Goal: Information Seeking & Learning: Find specific page/section

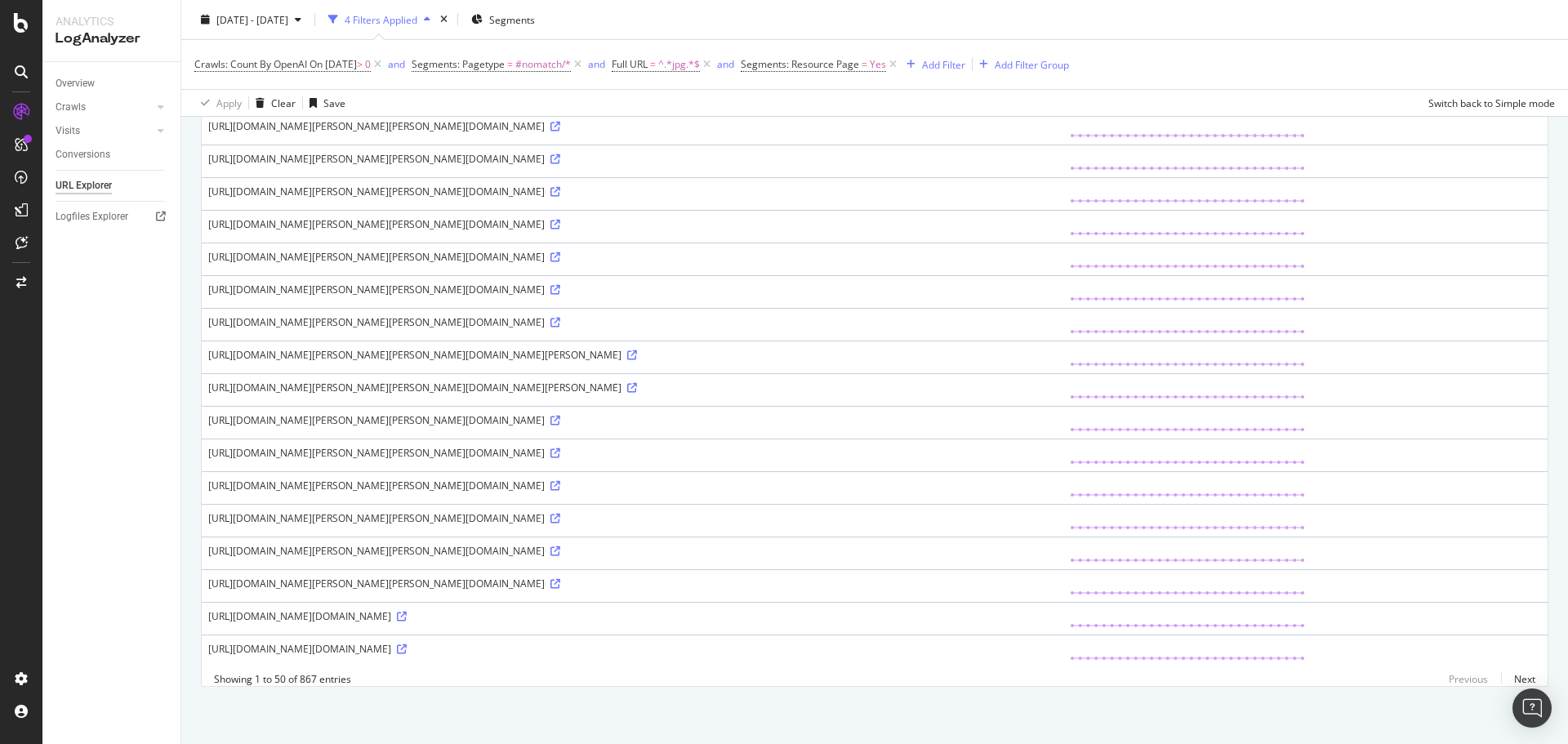
scroll to position [1710, 0]
click at [1512, 682] on link "Next" at bounding box center [1518, 679] width 34 height 23
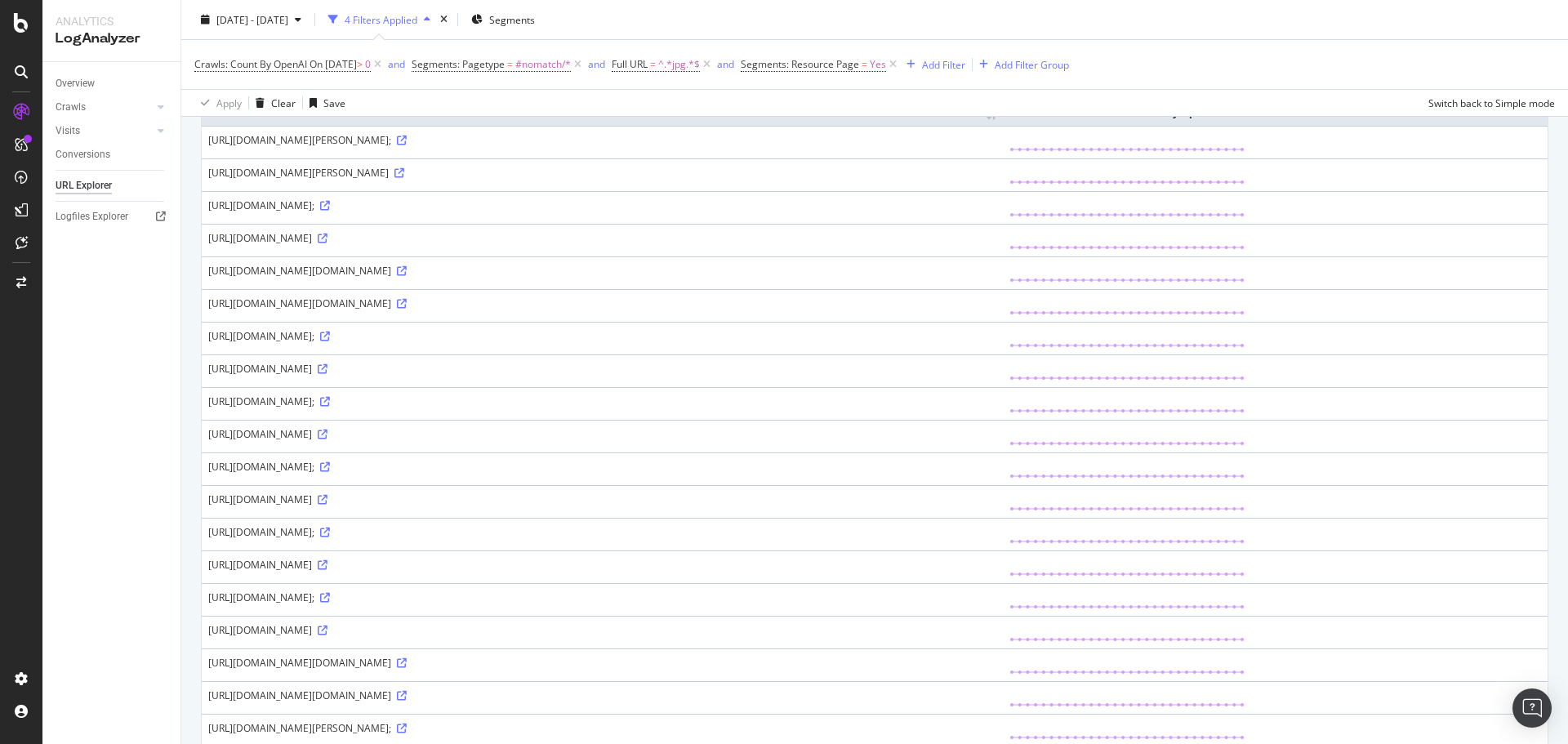
scroll to position [0, 0]
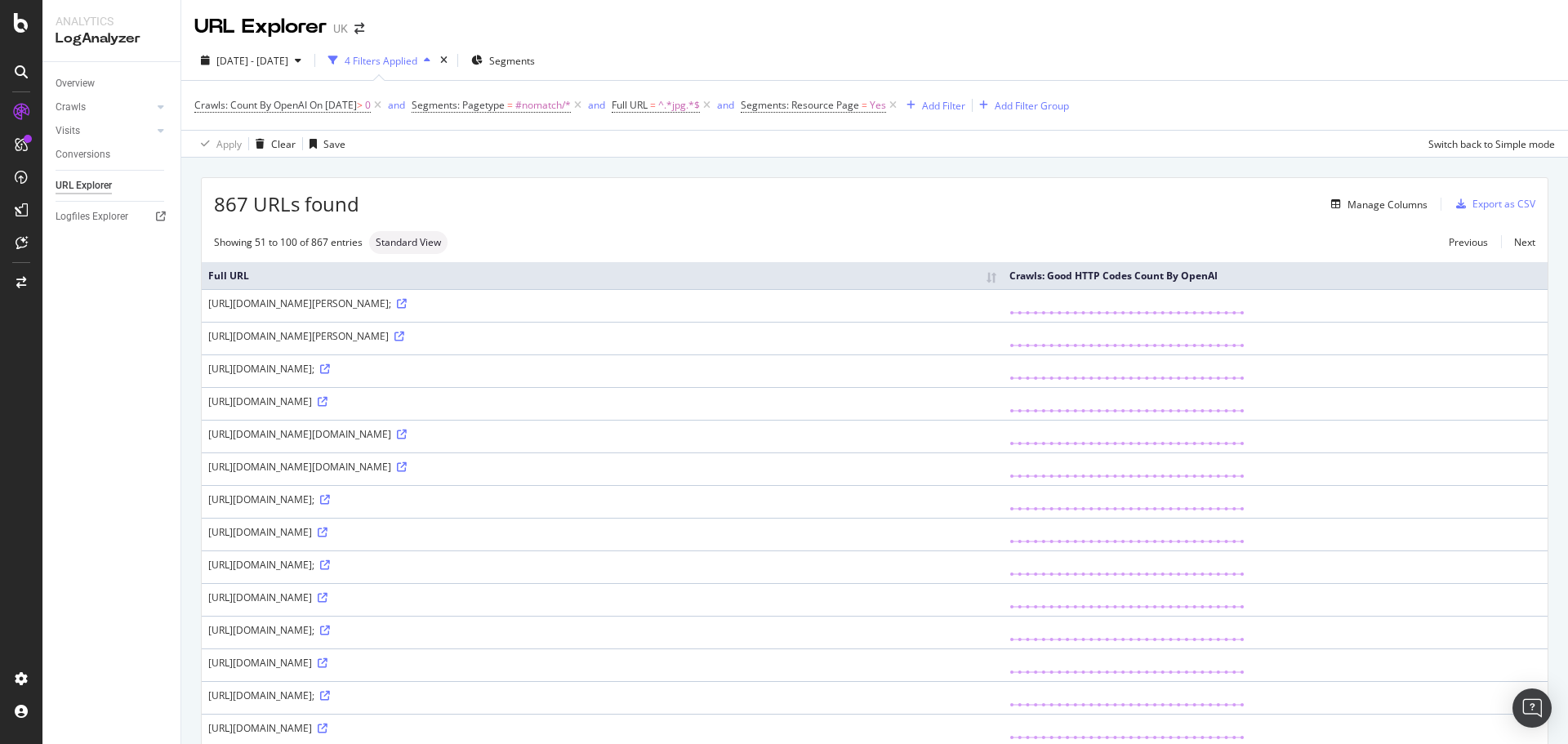
drag, startPoint x: 546, startPoint y: 306, endPoint x: 197, endPoint y: 304, distance: 349.0
click at [233, 307] on div "[URL][DOMAIN_NAME][PERSON_NAME];" at bounding box center [602, 304] width 788 height 14
drag, startPoint x: 208, startPoint y: 307, endPoint x: 546, endPoint y: 314, distance: 338.1
click at [546, 314] on td "[URL][DOMAIN_NAME][PERSON_NAME];" at bounding box center [602, 306] width 801 height 33
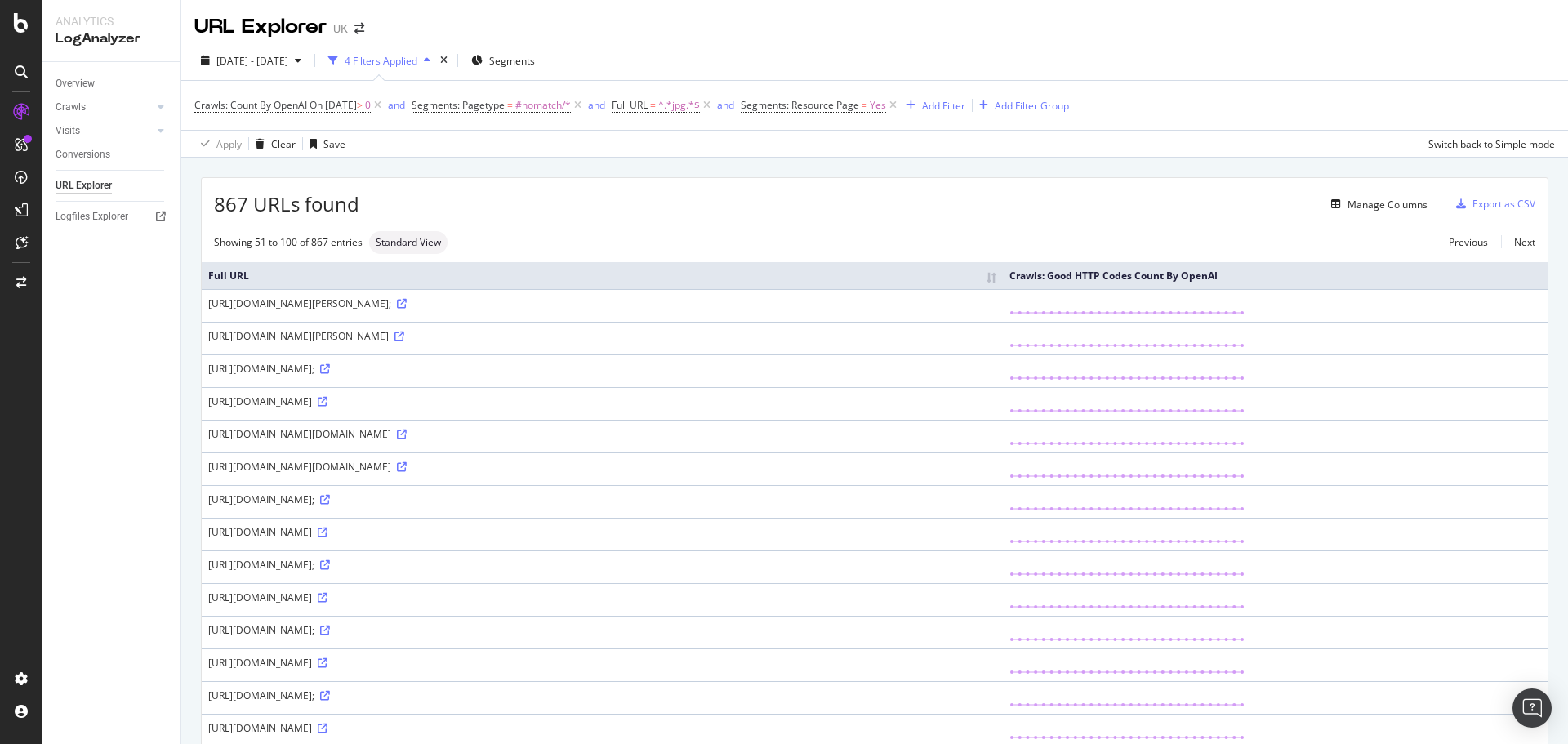
copy div "[URL][DOMAIN_NAME][PERSON_NAME]"
click at [966, 106] on div "Add Filter" at bounding box center [944, 106] width 44 height 14
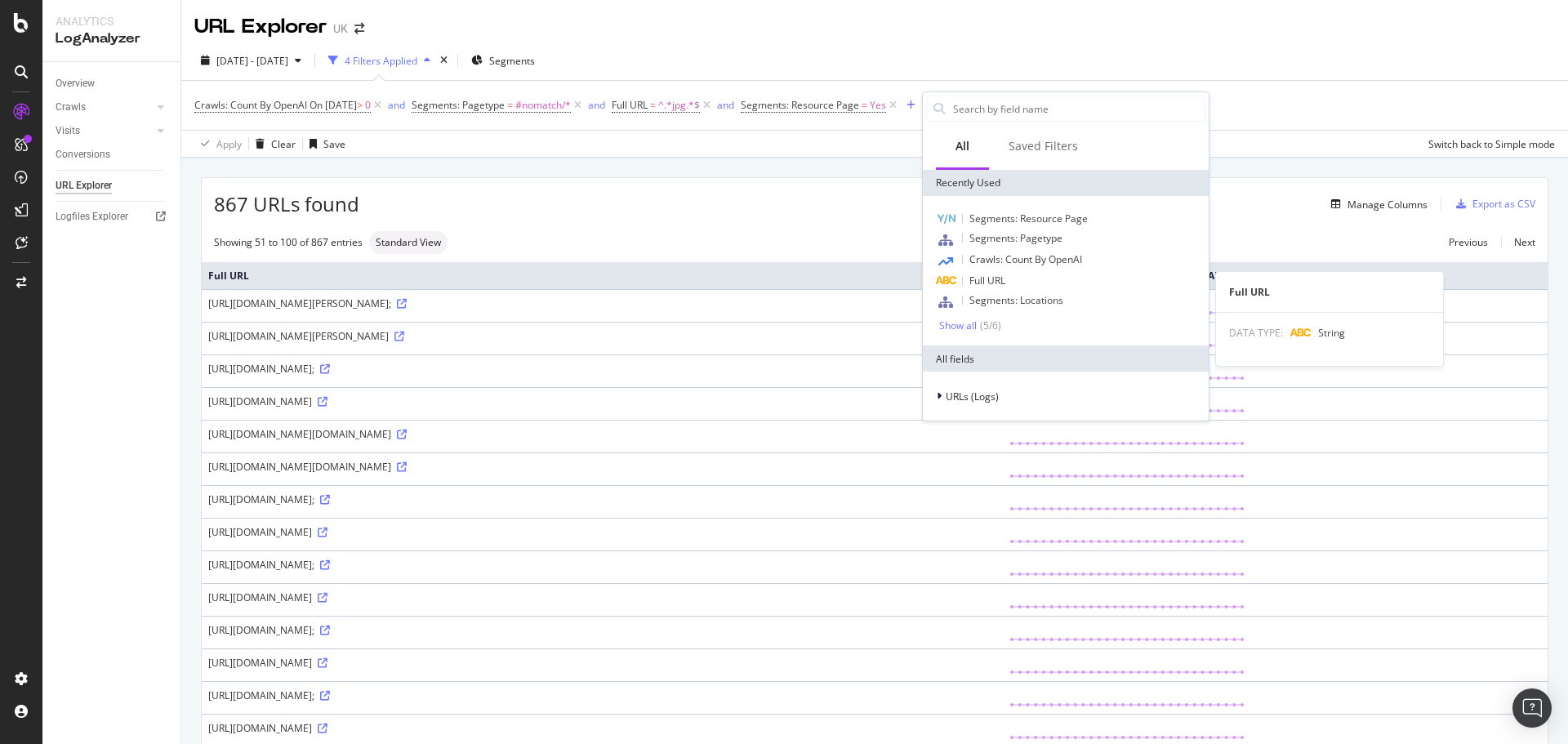
click at [1013, 277] on div "Full URL" at bounding box center [1066, 281] width 279 height 19
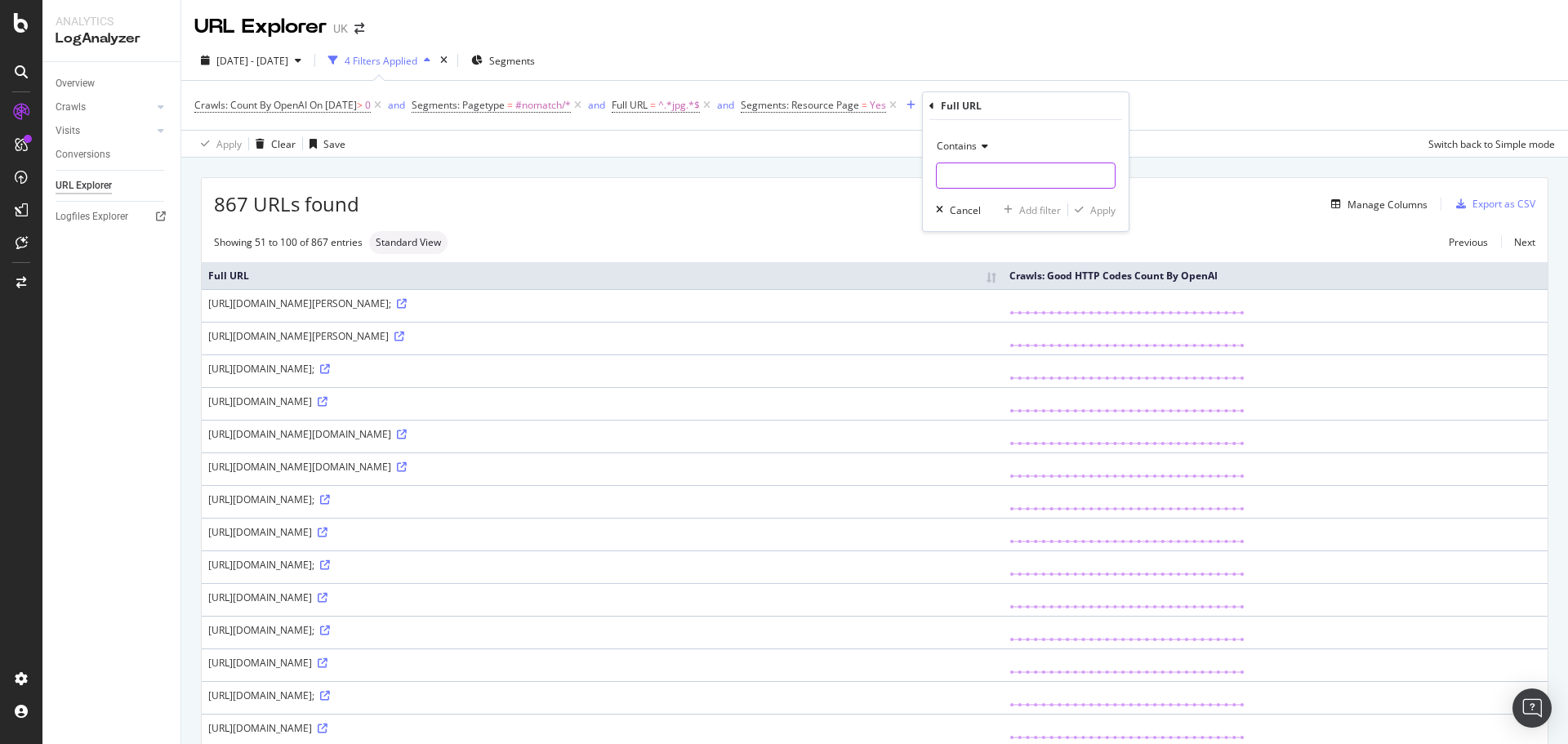
click at [988, 185] on input "text" at bounding box center [1026, 176] width 178 height 26
paste input "[URL][DOMAIN_NAME][PERSON_NAME]"
type input "[URL][DOMAIN_NAME][PERSON_NAME]"
click at [1094, 215] on div "Apply" at bounding box center [1104, 210] width 25 height 14
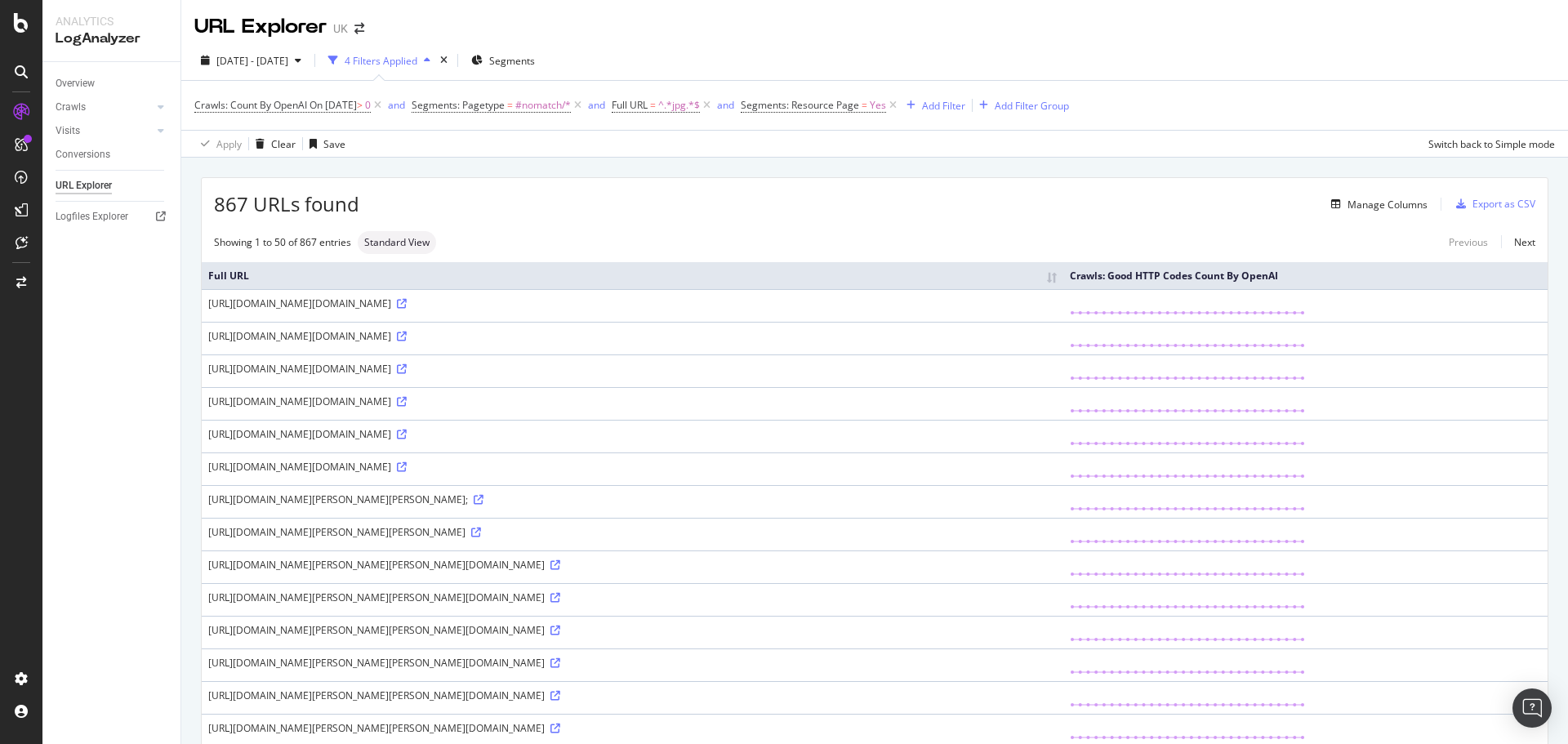
drag, startPoint x: 522, startPoint y: 308, endPoint x: 205, endPoint y: 308, distance: 317.0
click at [205, 308] on td "[URL][DOMAIN_NAME][DOMAIN_NAME]" at bounding box center [632, 306] width 862 height 33
copy div "[URL][DOMAIN_NAME]"
click at [953, 102] on div "Add Filter" at bounding box center [944, 106] width 44 height 14
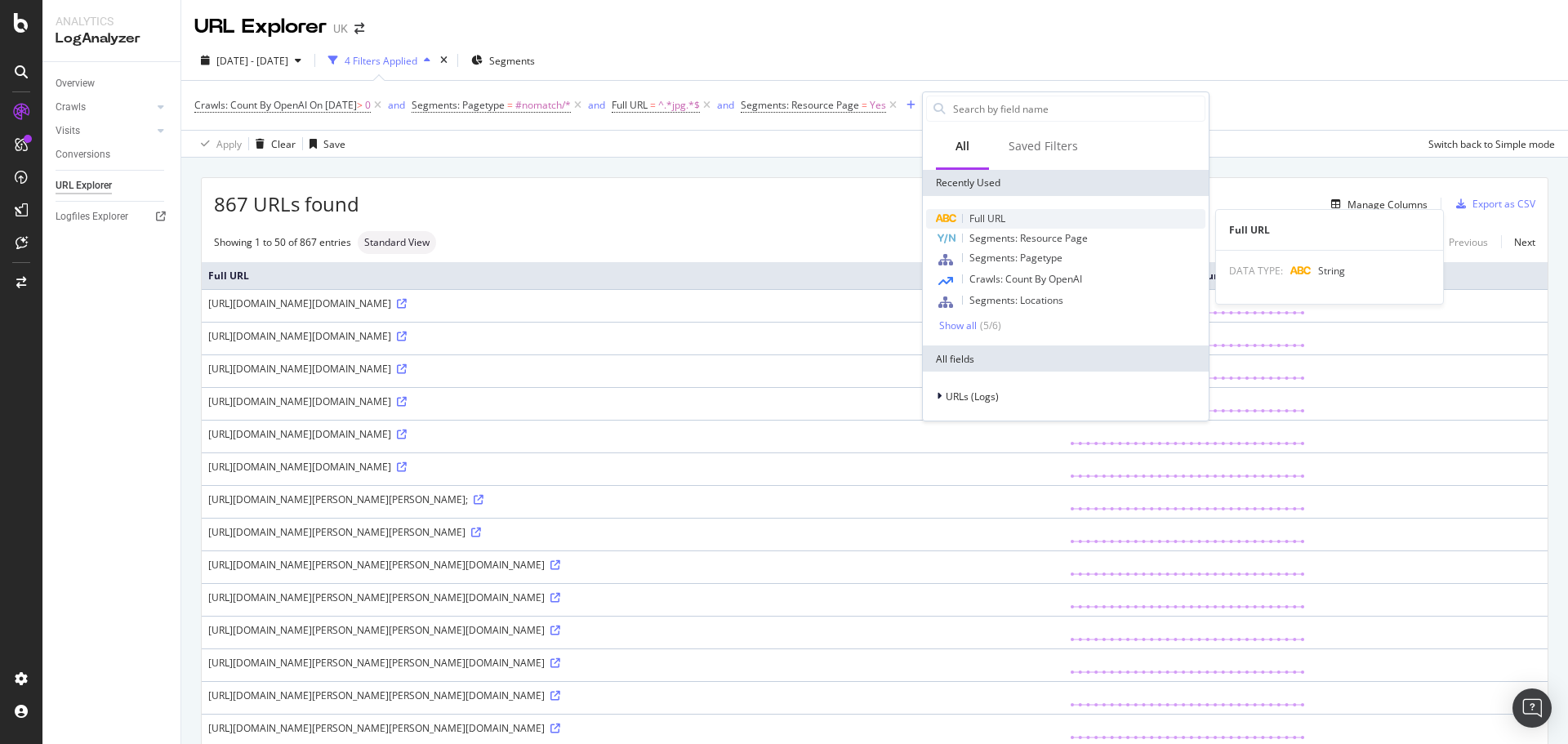
click at [1013, 212] on div "Full URL" at bounding box center [1066, 219] width 279 height 19
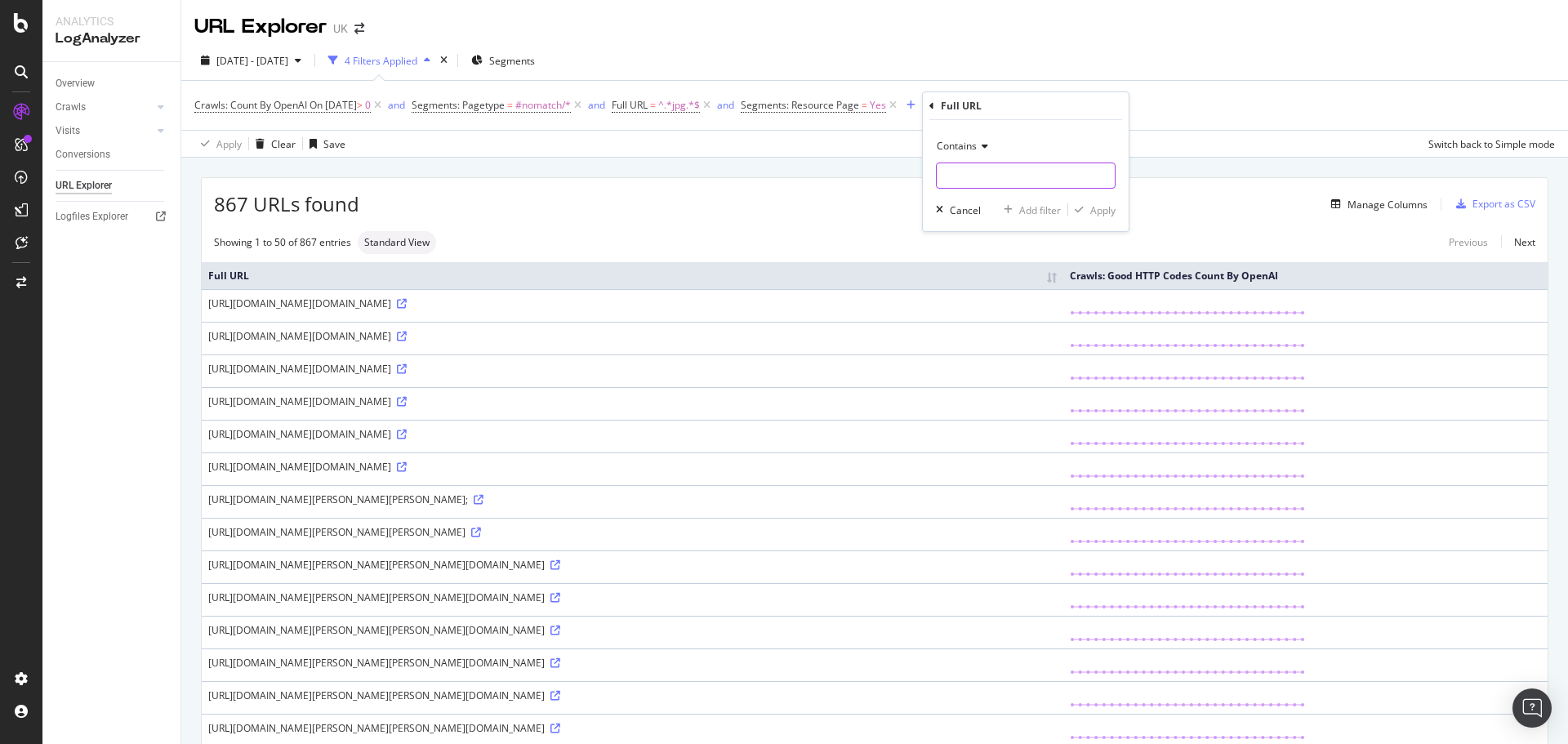
click at [996, 174] on input "text" at bounding box center [1026, 176] width 178 height 26
paste input "[URL][DOMAIN_NAME]"
type input "[URL][DOMAIN_NAME]"
click at [1099, 221] on div "Contains [URL][DOMAIN_NAME] Cancel Add filter Apply" at bounding box center [1026, 176] width 206 height 112
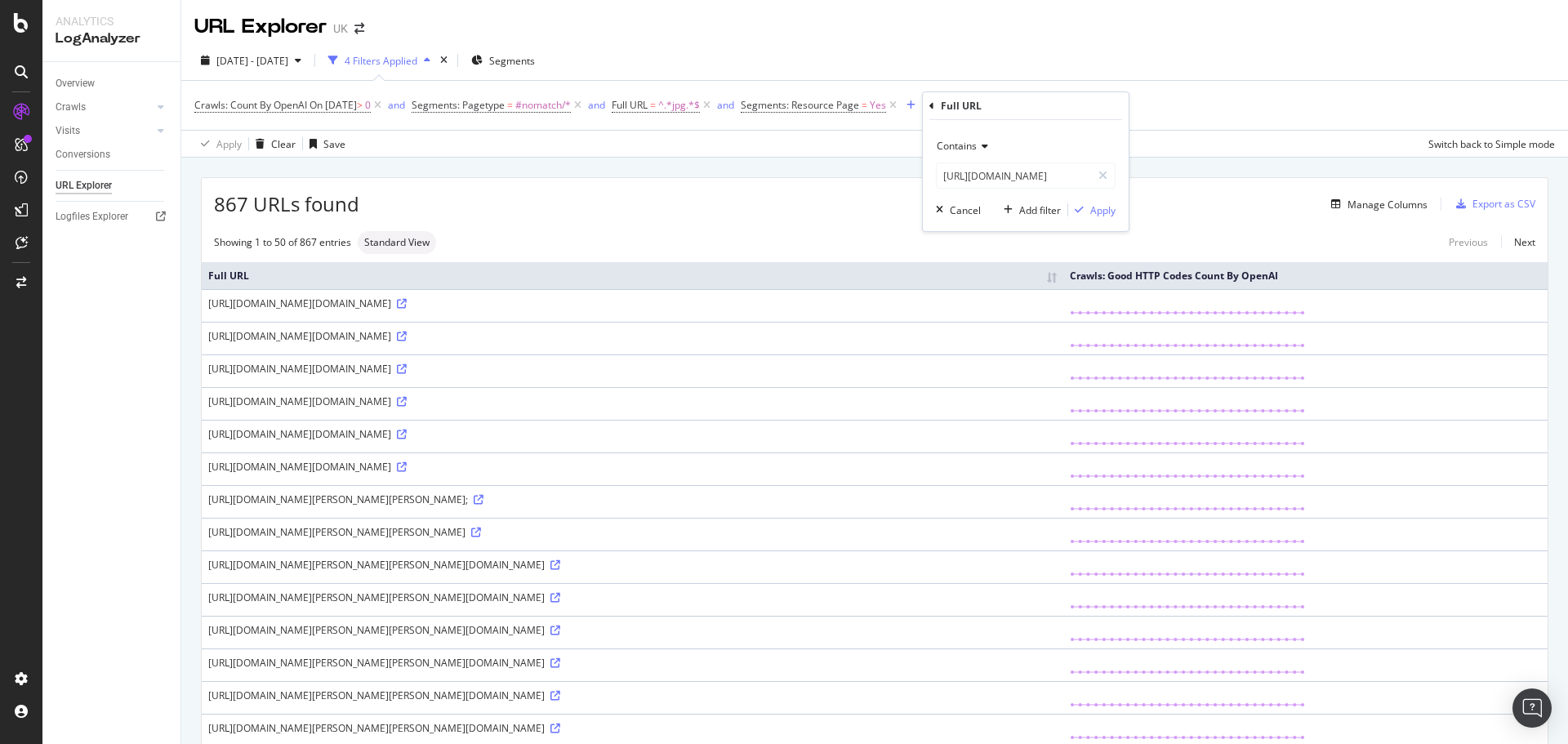
scroll to position [0, 0]
click at [1111, 210] on div "Apply" at bounding box center [1104, 210] width 25 height 14
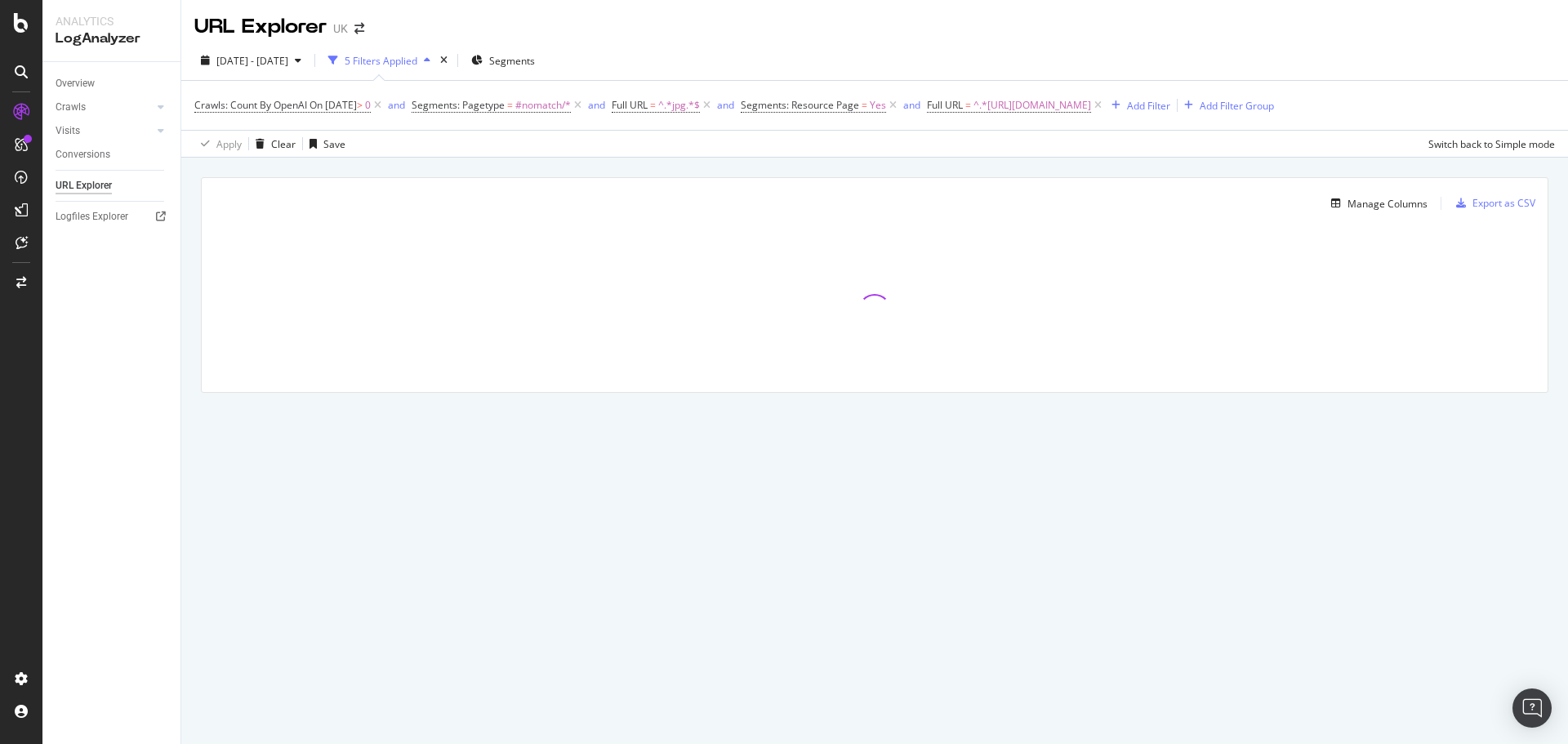
drag, startPoint x: 795, startPoint y: 631, endPoint x: 438, endPoint y: 448, distance: 401.2
click at [438, 448] on div "Manage Columns Export as CSV Full URL Crawls: Good HTTP Codes Count By OpenAI" at bounding box center [875, 305] width 1387 height 293
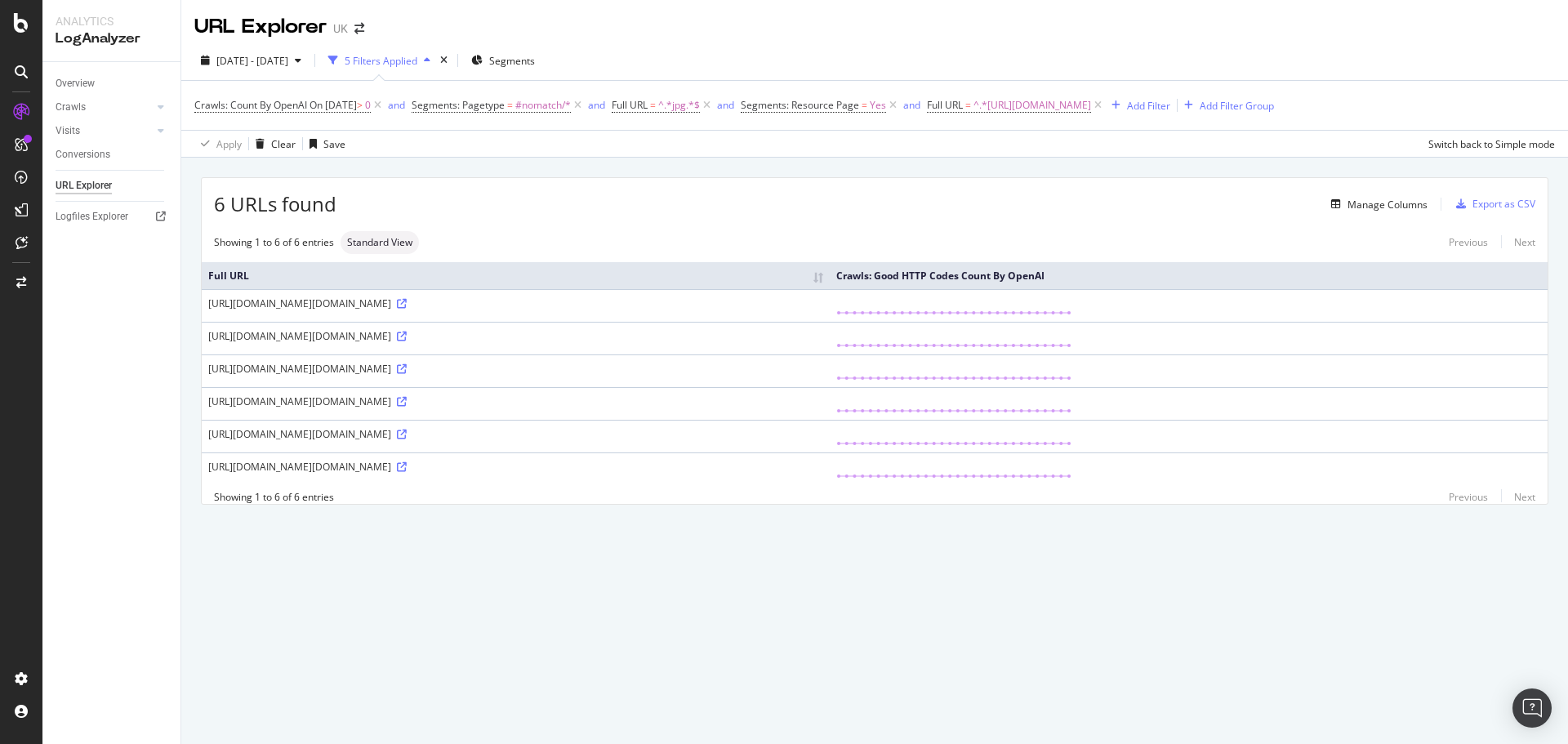
click at [625, 646] on div "URL Explorer UK [DATE] - [DATE] 5 Filters Applied Segments Crawls: Count By Ope…" at bounding box center [875, 372] width 1387 height 744
